Goal: Answer question/provide support

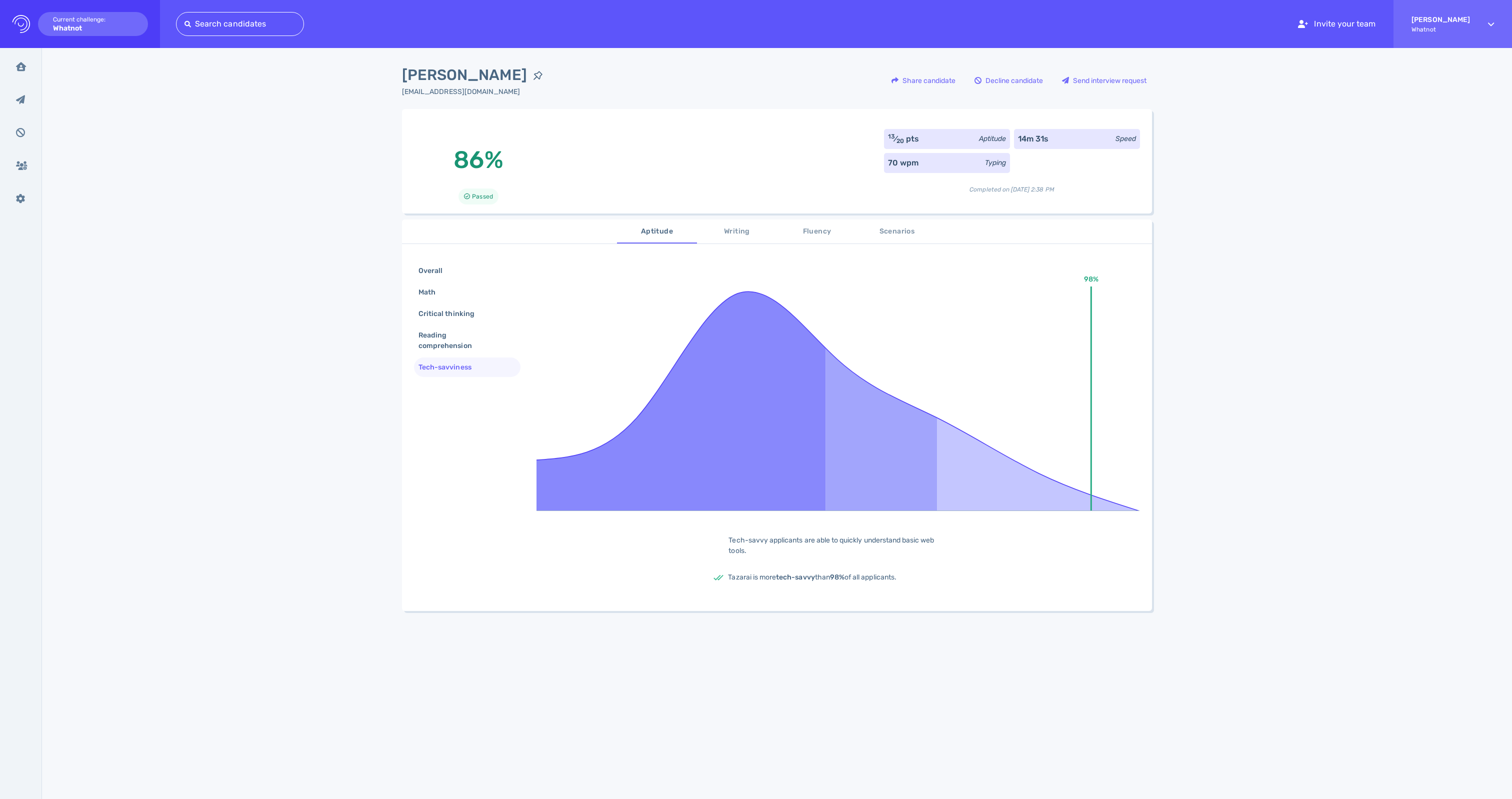
scroll to position [34, 0]
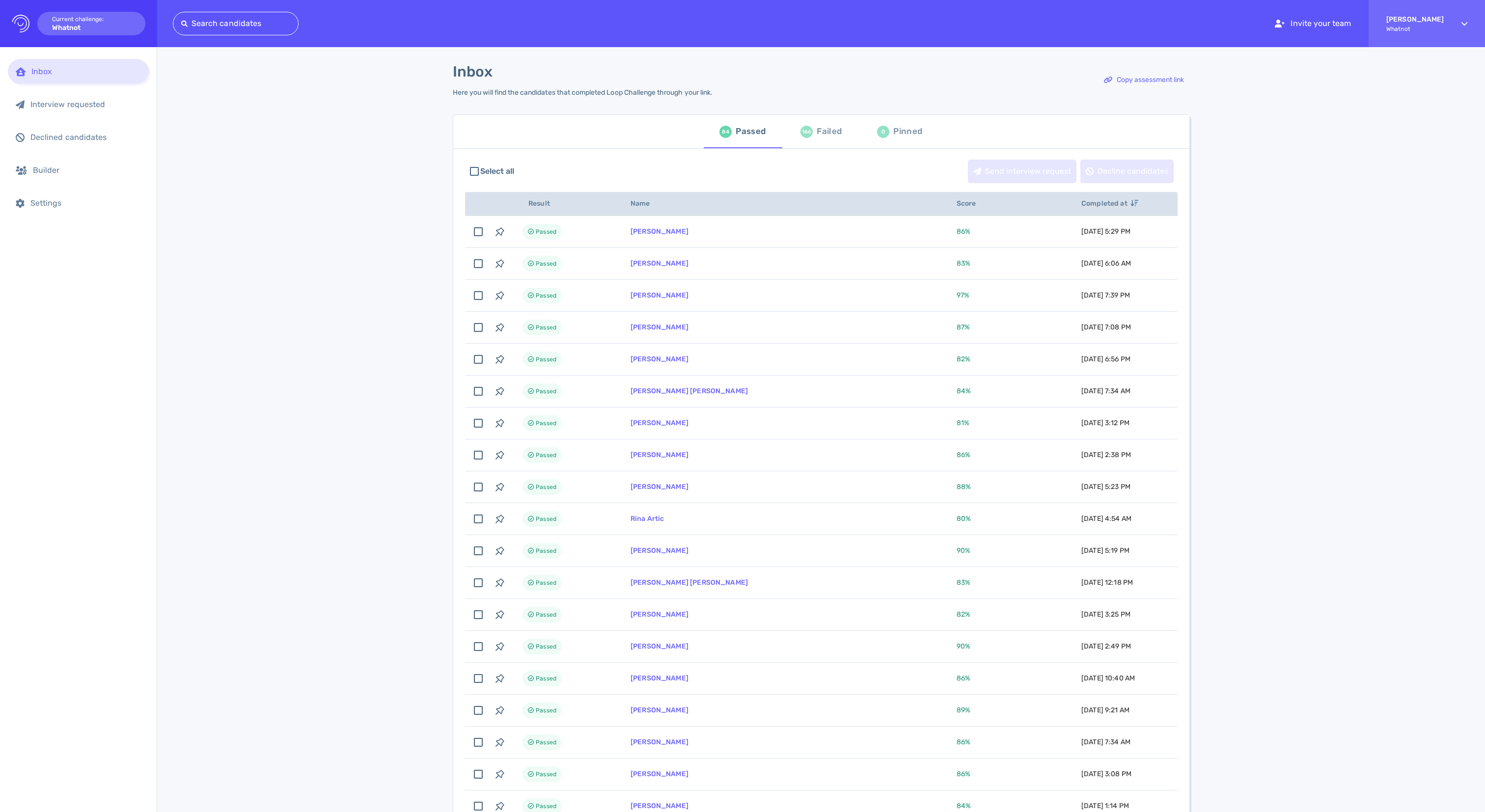
click at [819, 139] on div "Failed" at bounding box center [829, 131] width 25 height 15
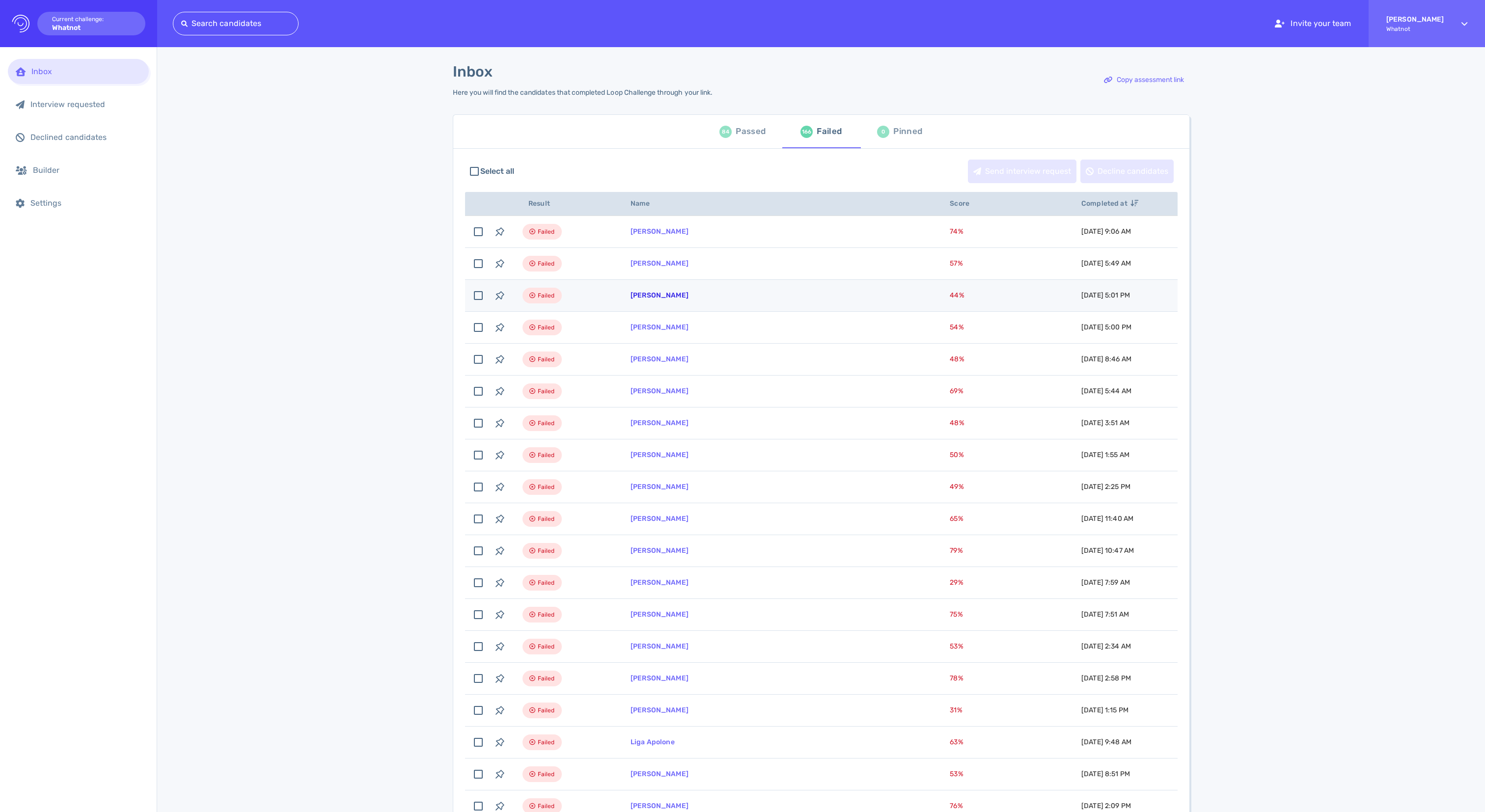
click at [679, 300] on link "[PERSON_NAME]" at bounding box center [660, 296] width 58 height 8
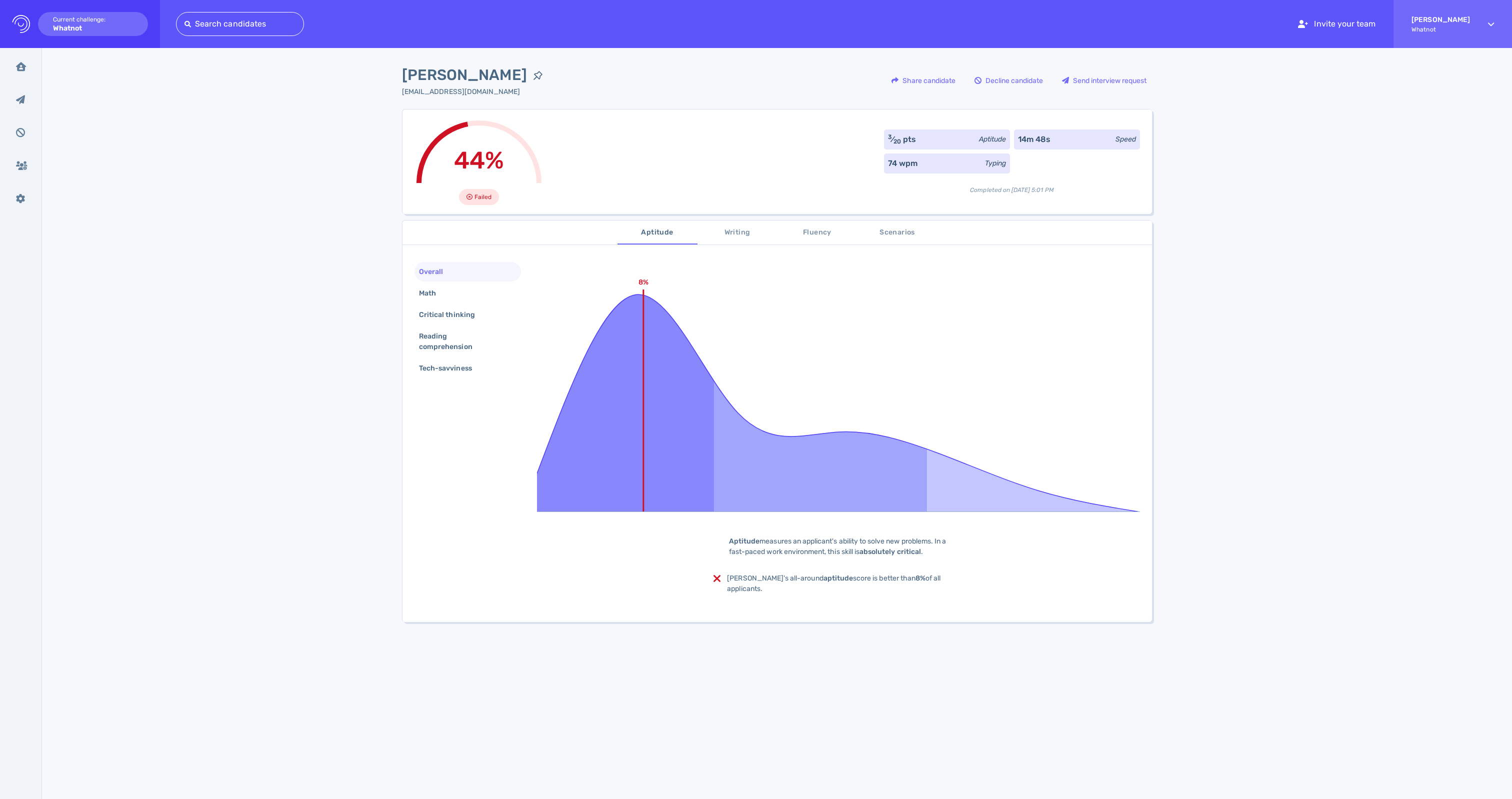
click at [894, 231] on span "Scenarios" at bounding box center [898, 233] width 68 height 13
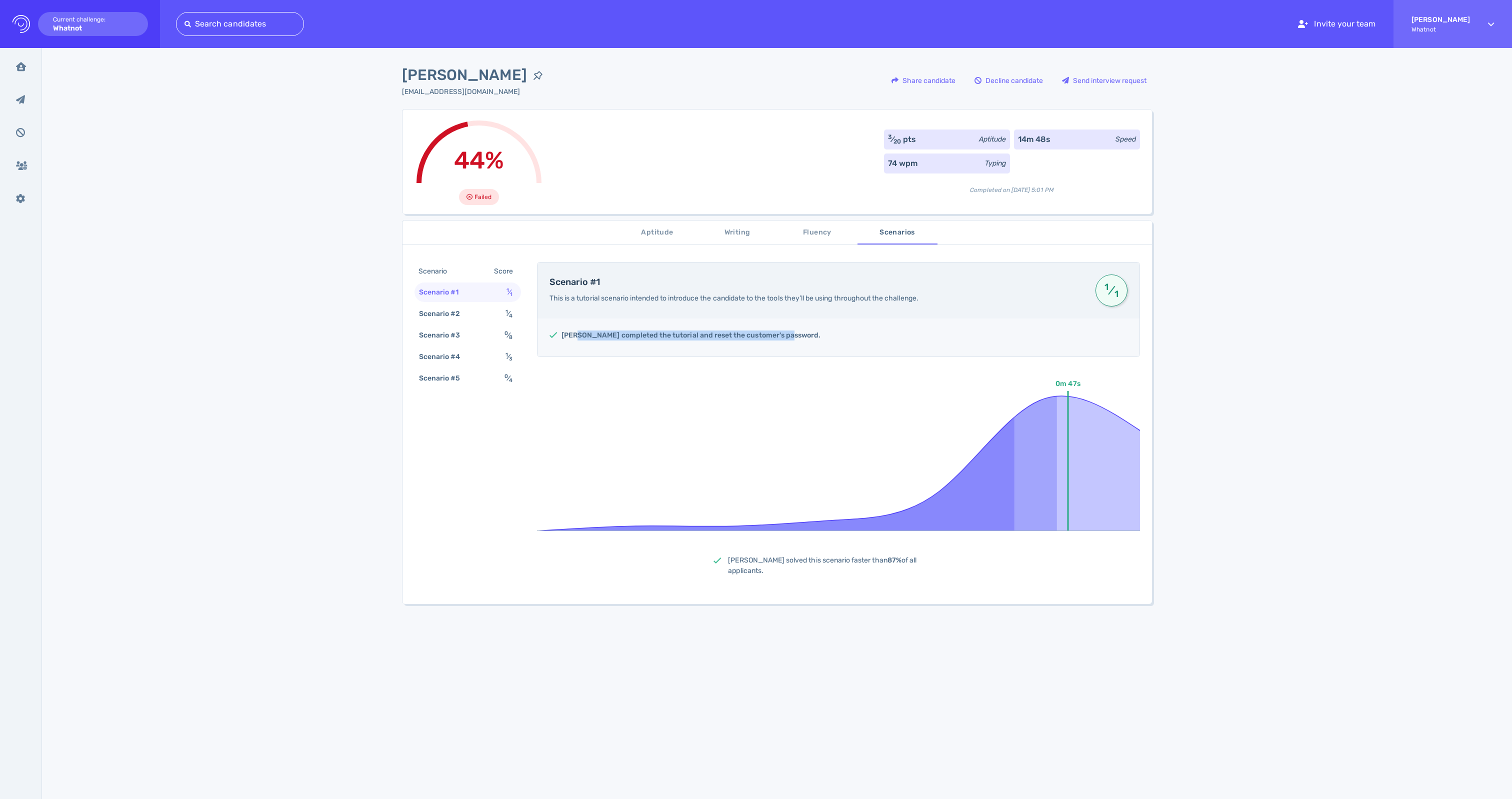
drag, startPoint x: 579, startPoint y: 339, endPoint x: 675, endPoint y: 352, distance: 96.9
click at [675, 340] on h5 "Maryam completed the tutorial and reset the customer's password." at bounding box center [691, 335] width 259 height 10
click at [473, 321] on div "Scenario #2" at bounding box center [445, 314] width 56 height 15
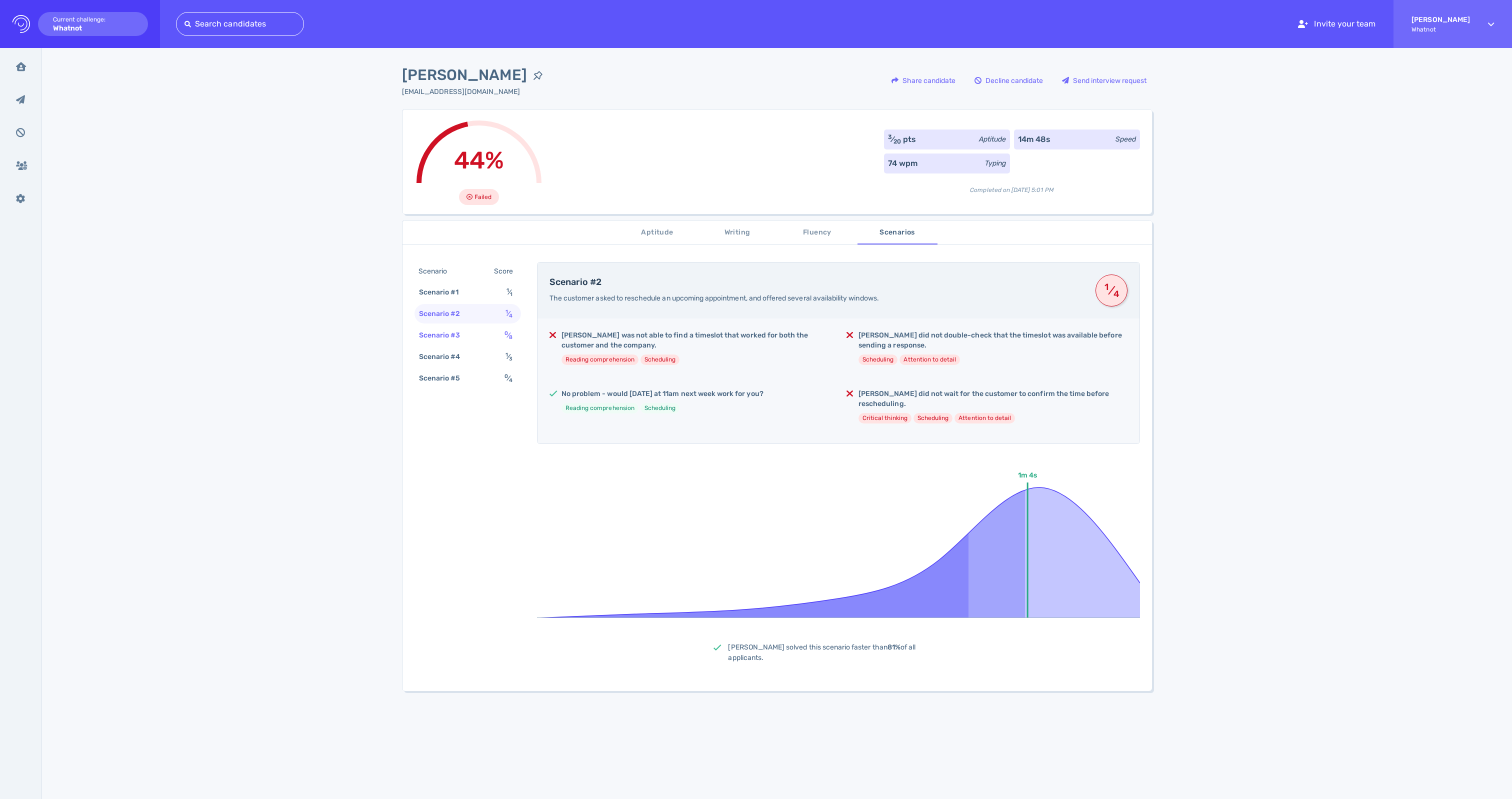
click at [456, 341] on div "Scenario #3" at bounding box center [445, 335] width 56 height 15
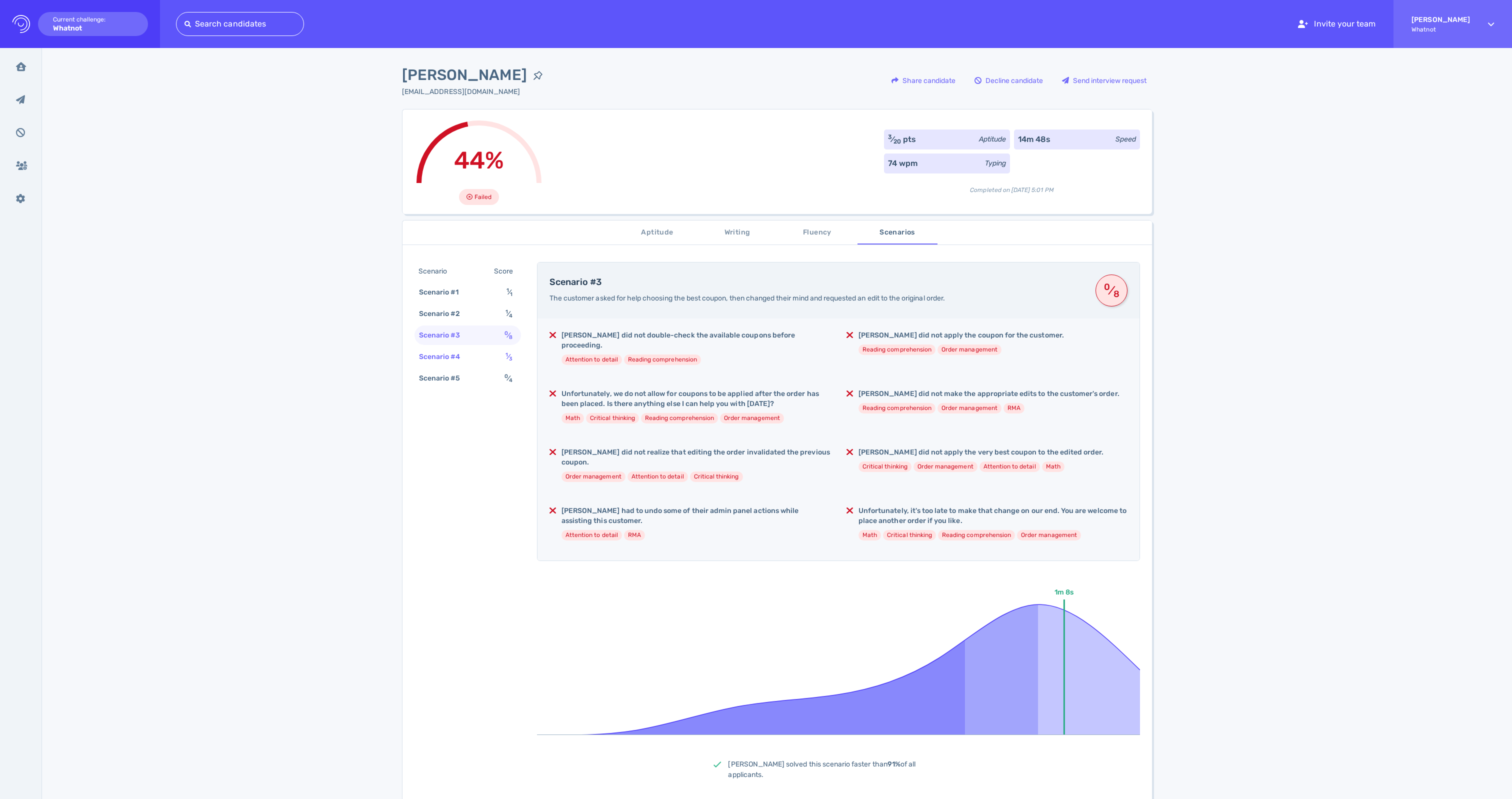
click at [471, 364] on div "Scenario #4" at bounding box center [445, 357] width 56 height 15
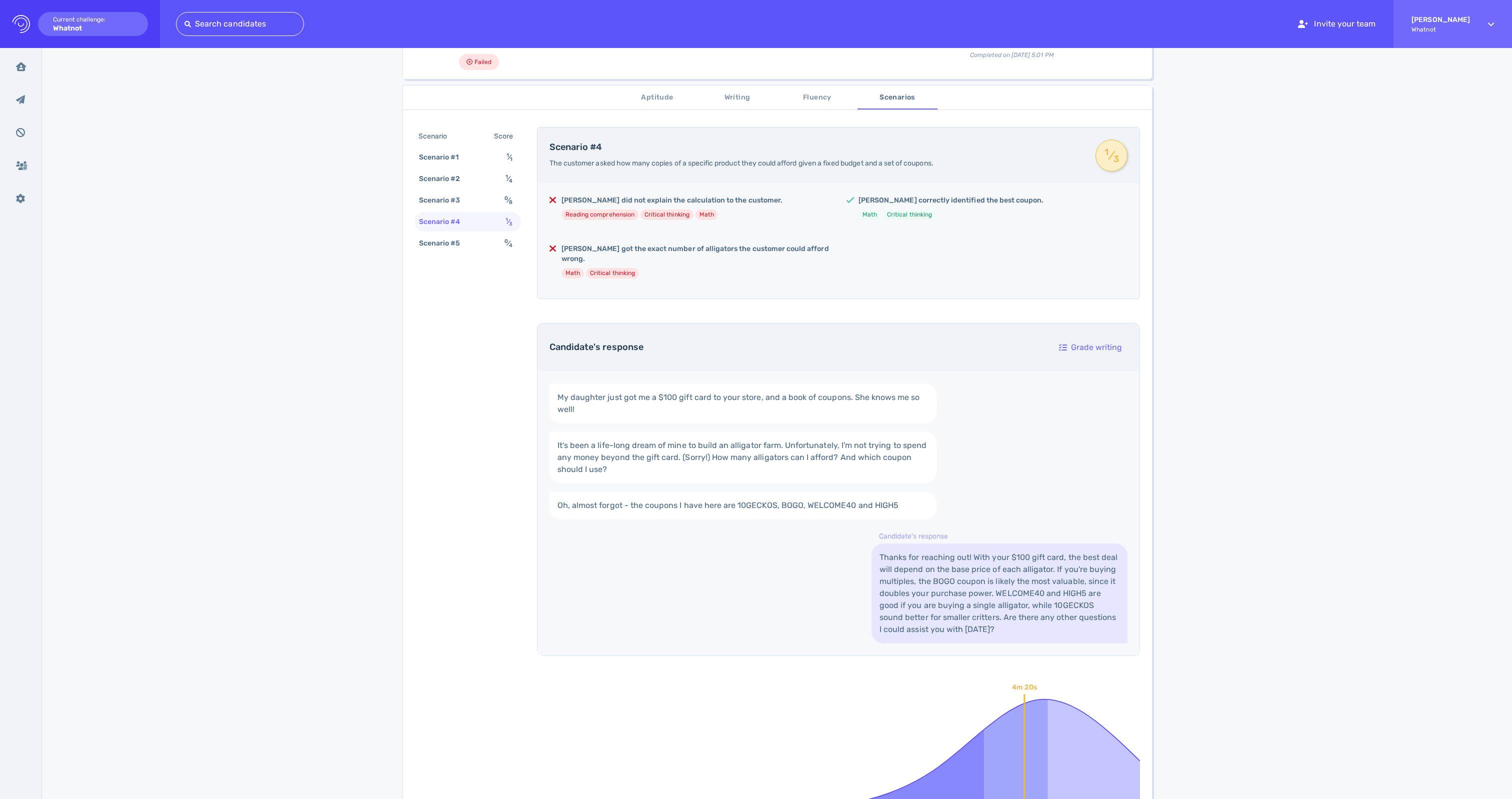
scroll to position [144, 0]
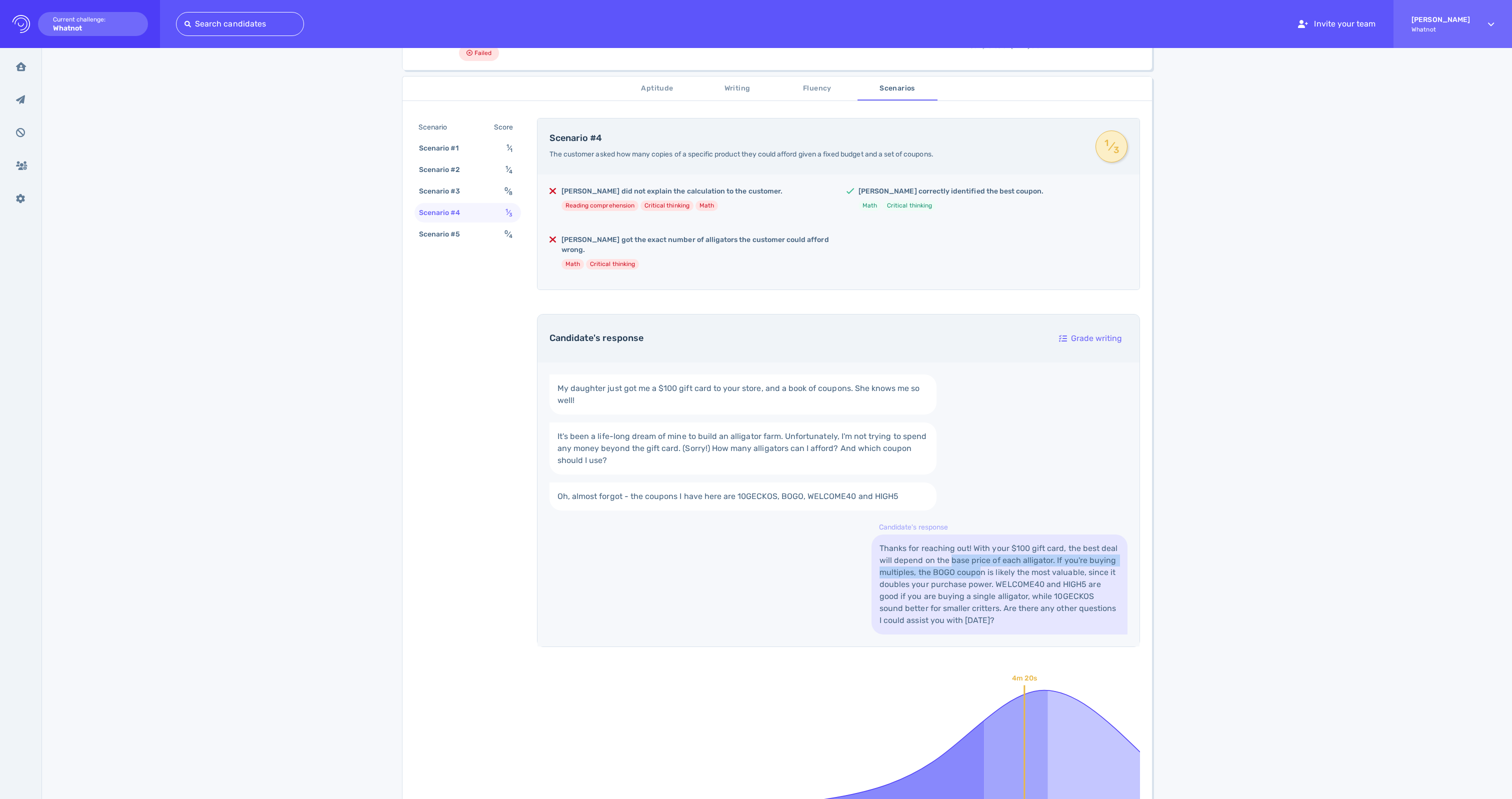
drag, startPoint x: 998, startPoint y: 577, endPoint x: 1057, endPoint y: 594, distance: 61.4
click at [1057, 594] on link "Thanks for reaching out! With your $100 gift card, the best deal will depend on…" at bounding box center [1000, 584] width 256 height 100
drag, startPoint x: 889, startPoint y: 574, endPoint x: 993, endPoint y: 652, distance: 130.0
click at [993, 635] on link "Thanks for reaching out! With your $100 gift card, the best deal will depend on…" at bounding box center [1000, 584] width 256 height 100
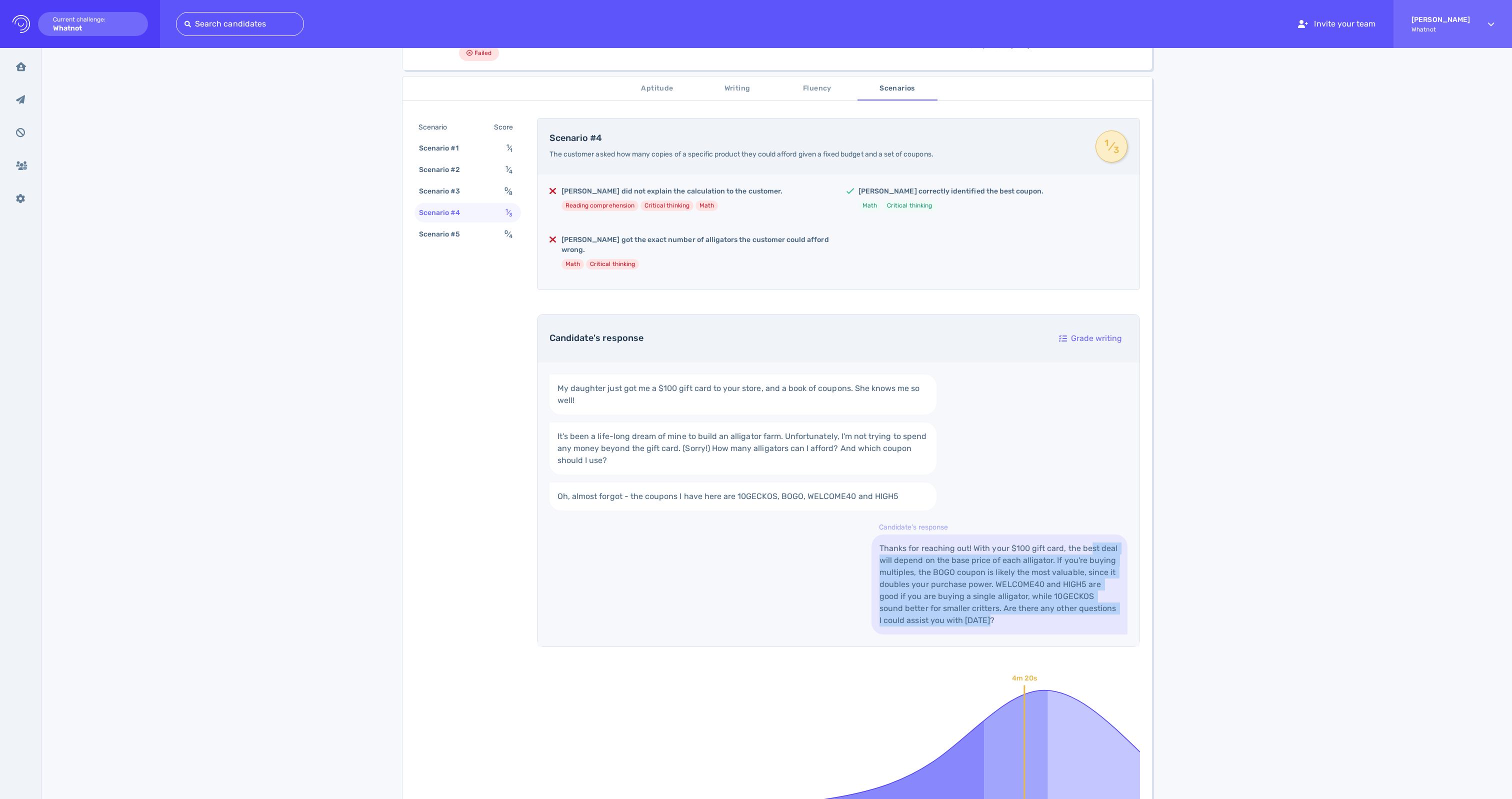
click at [993, 635] on link "Thanks for reaching out! With your $100 gift card, the best deal will depend on…" at bounding box center [1000, 584] width 256 height 100
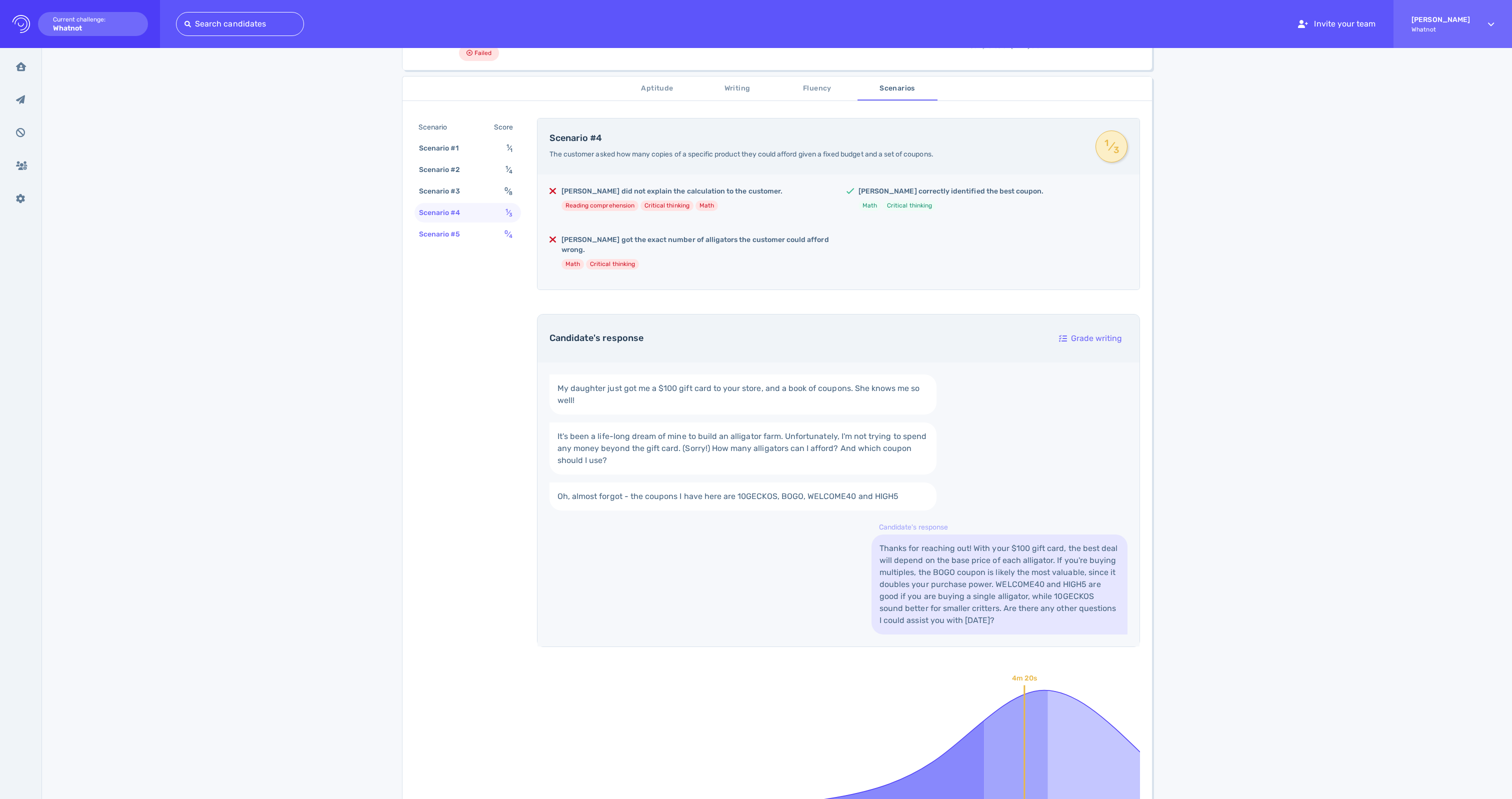
click at [459, 242] on div "Scenario #5" at bounding box center [445, 235] width 56 height 15
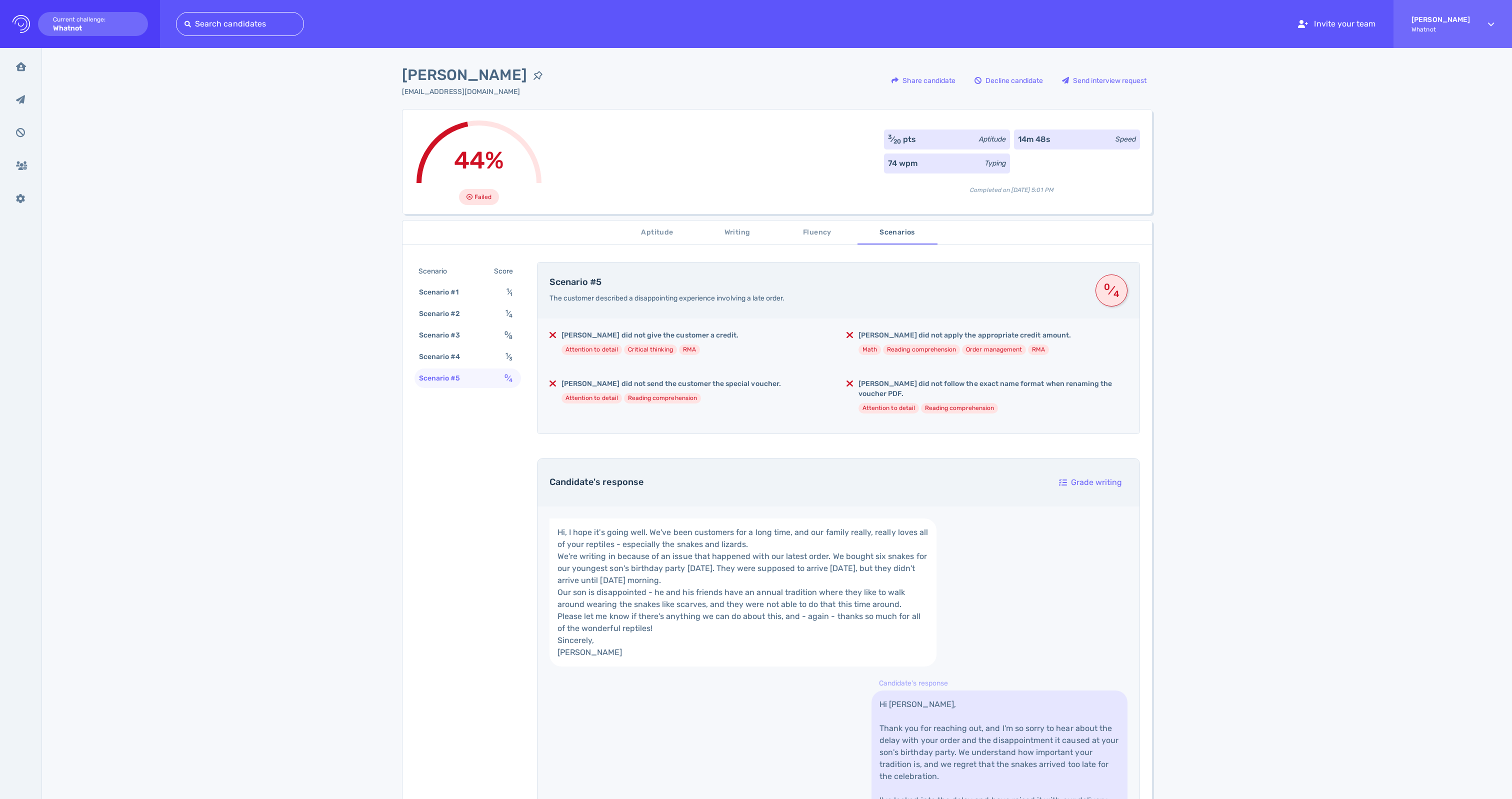
scroll to position [0, 0]
click at [814, 239] on span "Fluency" at bounding box center [817, 233] width 68 height 13
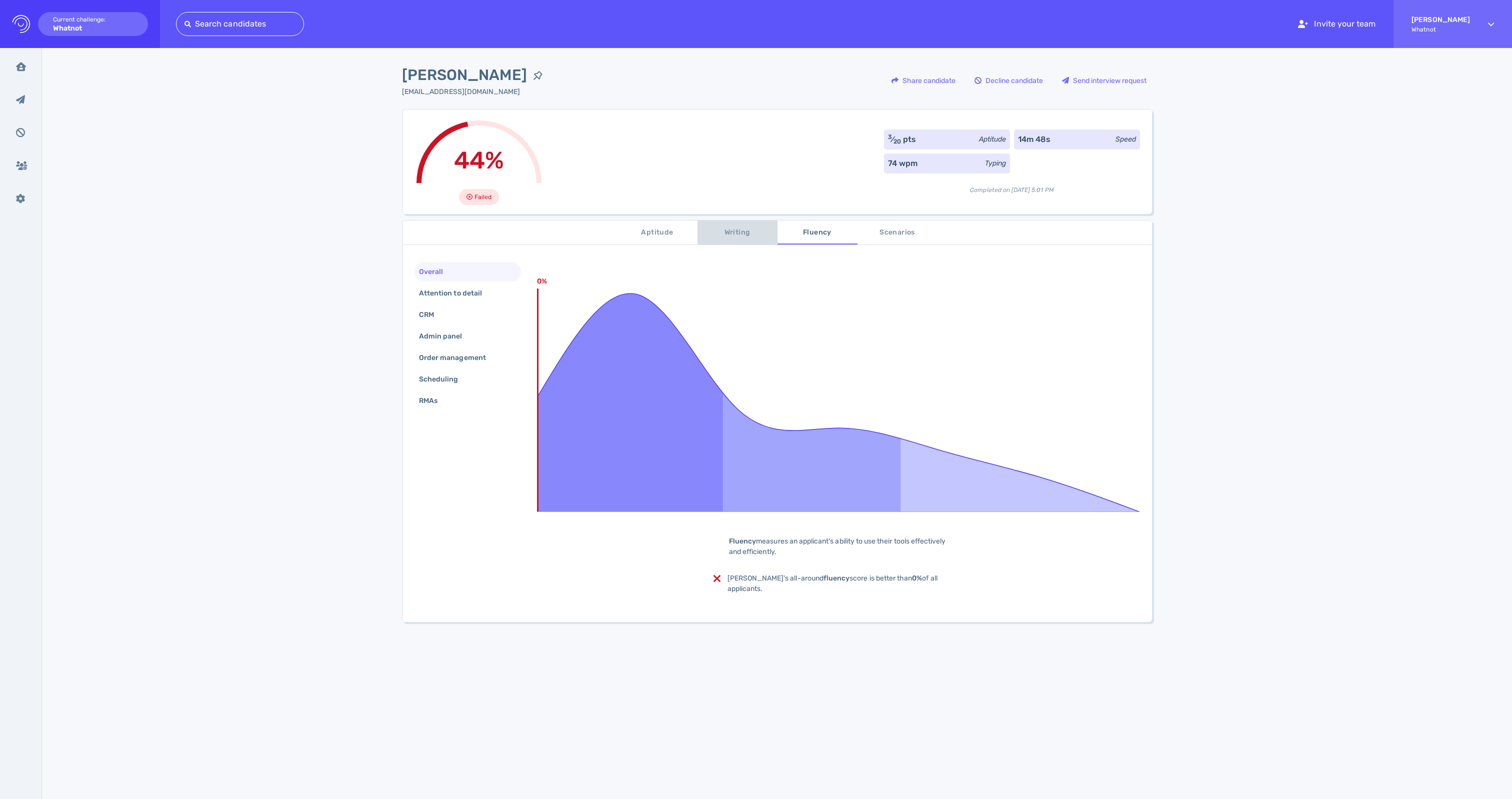
click at [718, 238] on span "Writing" at bounding box center [738, 233] width 68 height 13
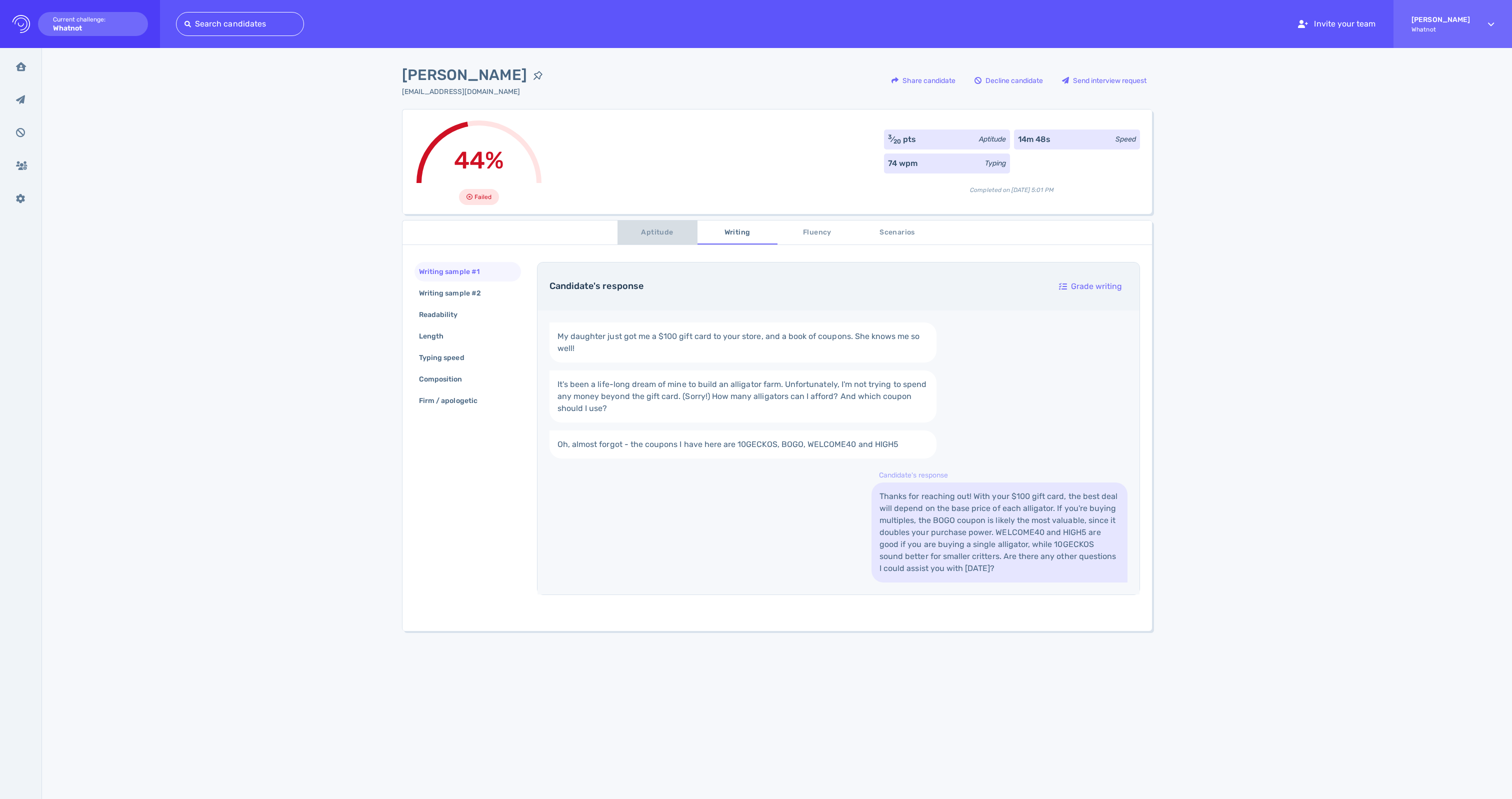
click at [645, 234] on span "Aptitude" at bounding box center [657, 233] width 68 height 13
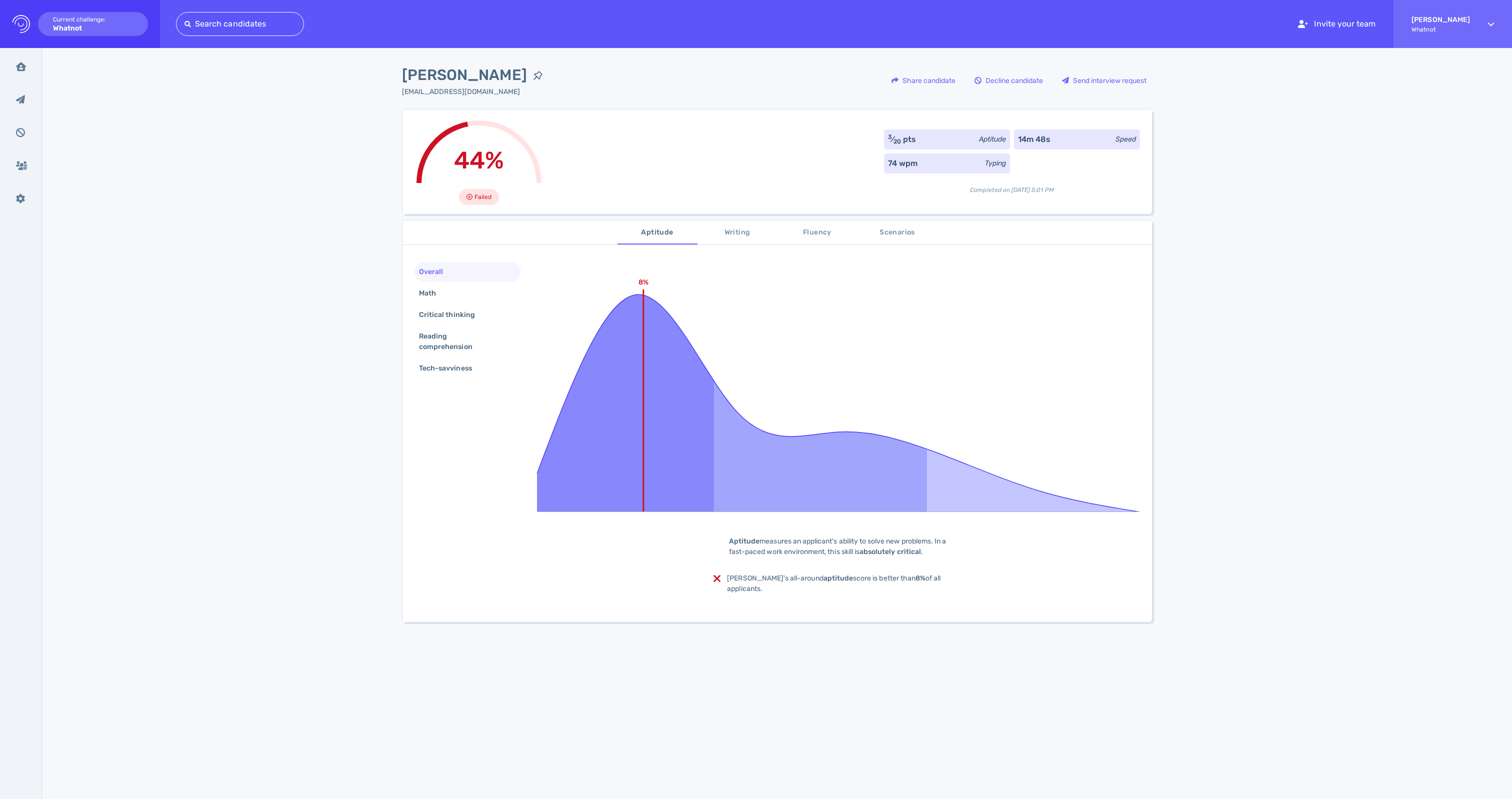
click at [1042, 140] on div "14m 48s" at bounding box center [1034, 140] width 33 height 12
